Goal: Task Accomplishment & Management: Use online tool/utility

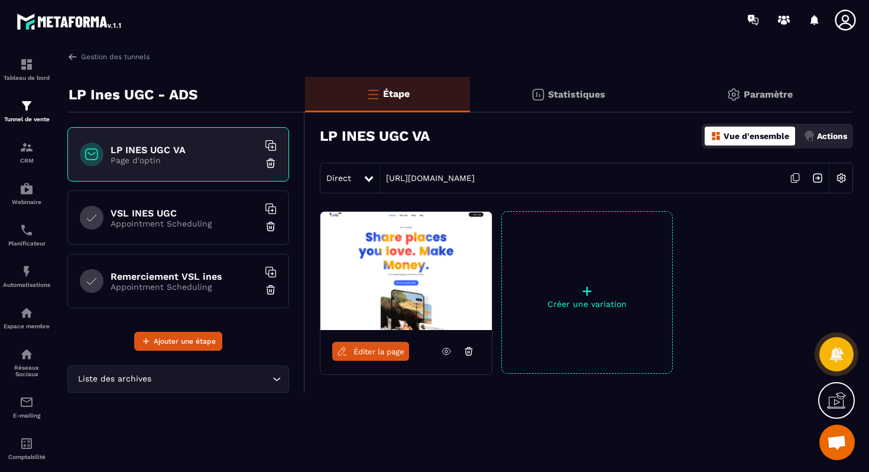
scroll to position [3808, 0]
click at [740, 90] on img at bounding box center [734, 95] width 14 height 14
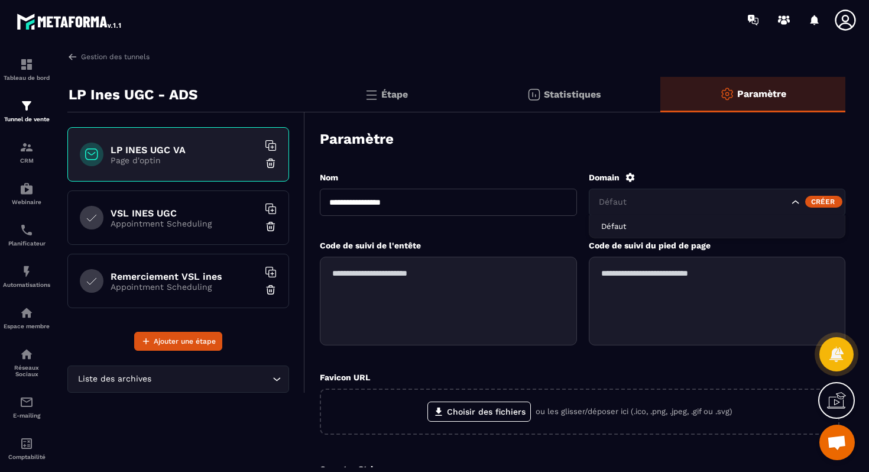
click at [795, 200] on icon "Search for option" at bounding box center [796, 202] width 12 height 12
click at [701, 198] on input "Search for option" at bounding box center [693, 202] width 193 height 13
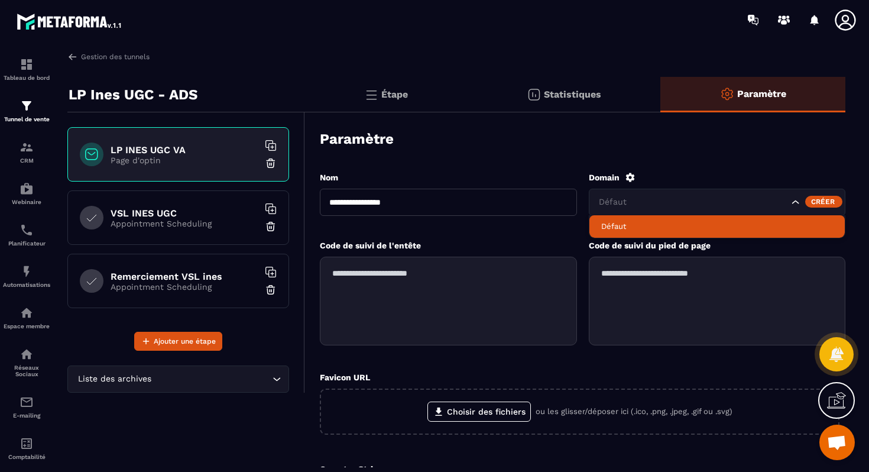
click at [661, 221] on p "Défaut" at bounding box center [717, 226] width 232 height 11
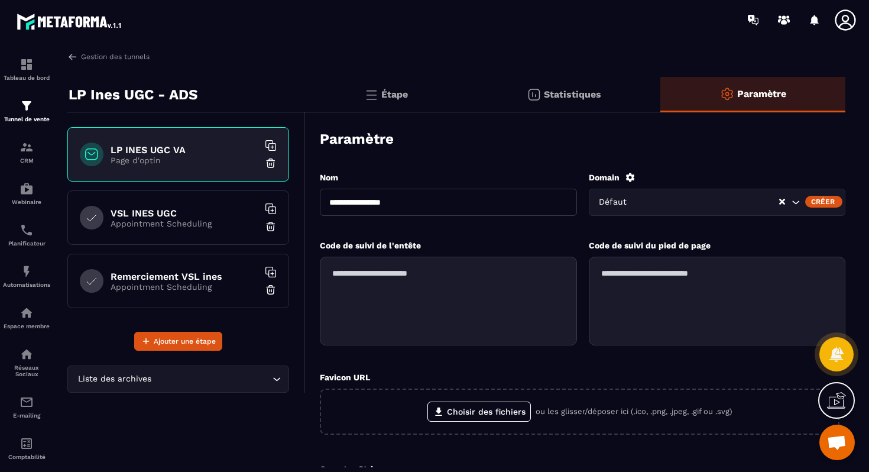
click at [627, 179] on icon at bounding box center [630, 177] width 9 height 9
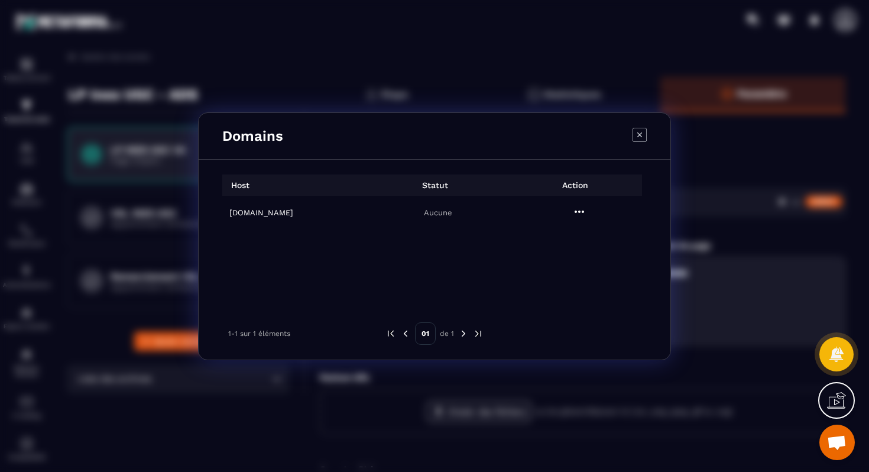
click at [582, 208] on icon "Modal window" at bounding box center [579, 212] width 14 height 14
click at [579, 239] on span "Settings" at bounding box center [583, 241] width 30 height 12
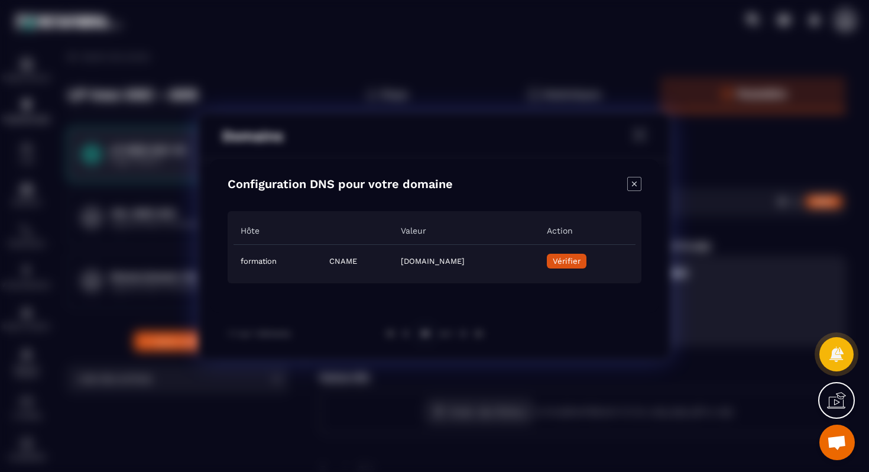
click at [581, 264] on span "Vérifier" at bounding box center [567, 261] width 28 height 9
